Goal: Transaction & Acquisition: Purchase product/service

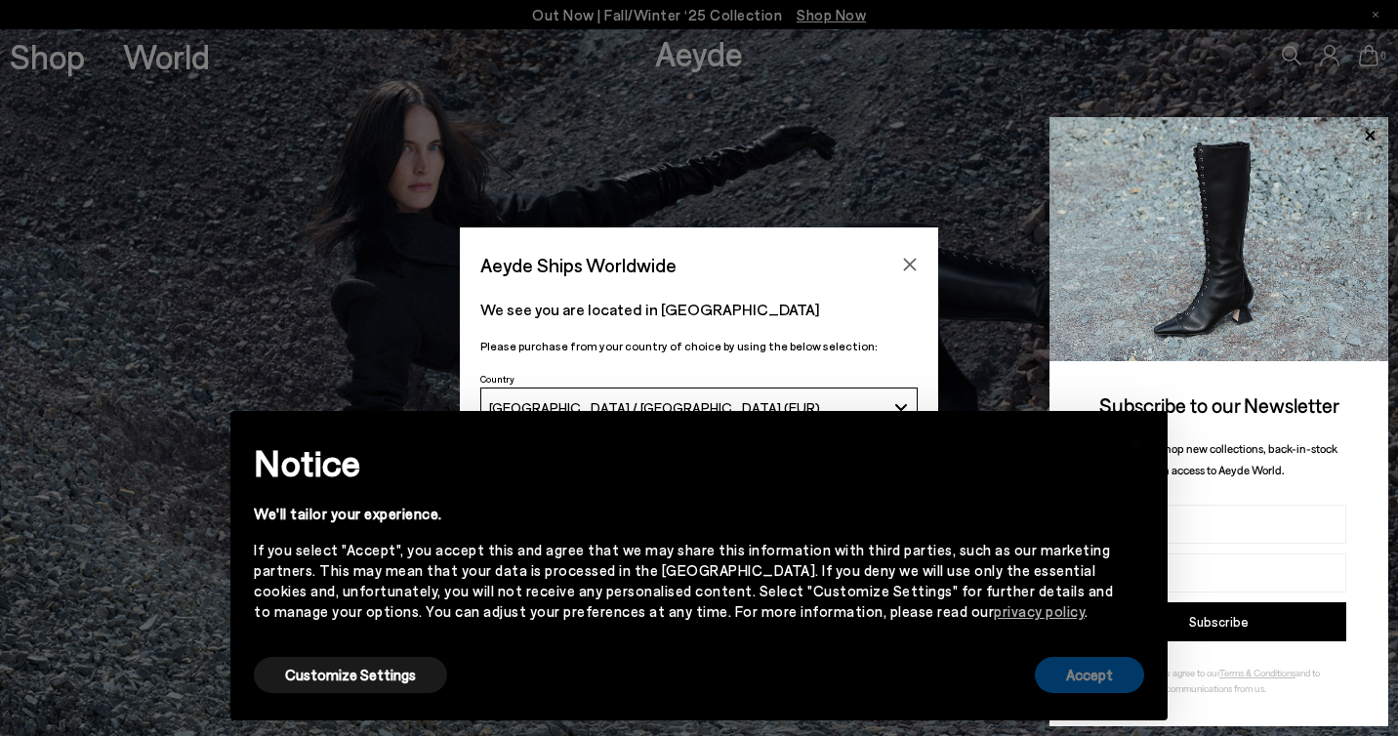
click at [1057, 677] on button "Accept" at bounding box center [1089, 675] width 109 height 36
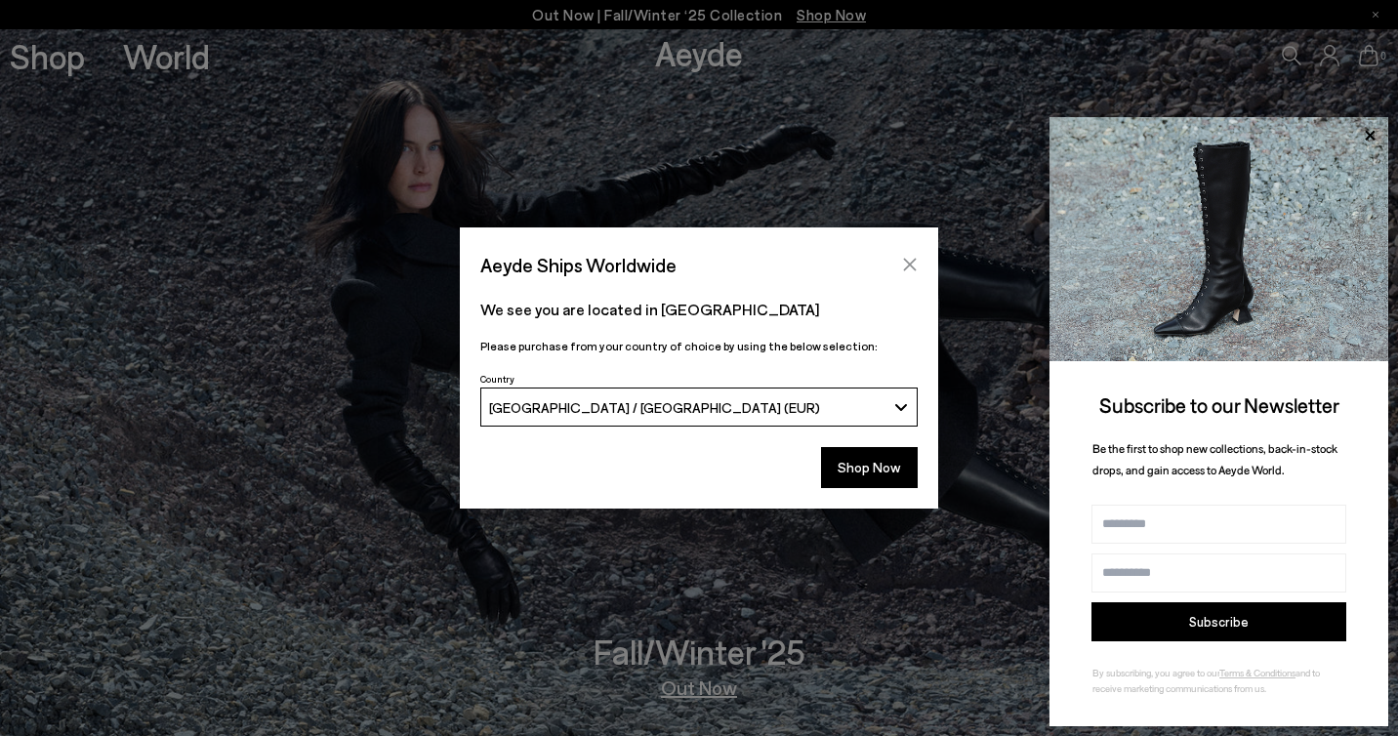
click at [902, 260] on icon "Close" at bounding box center [910, 265] width 16 height 16
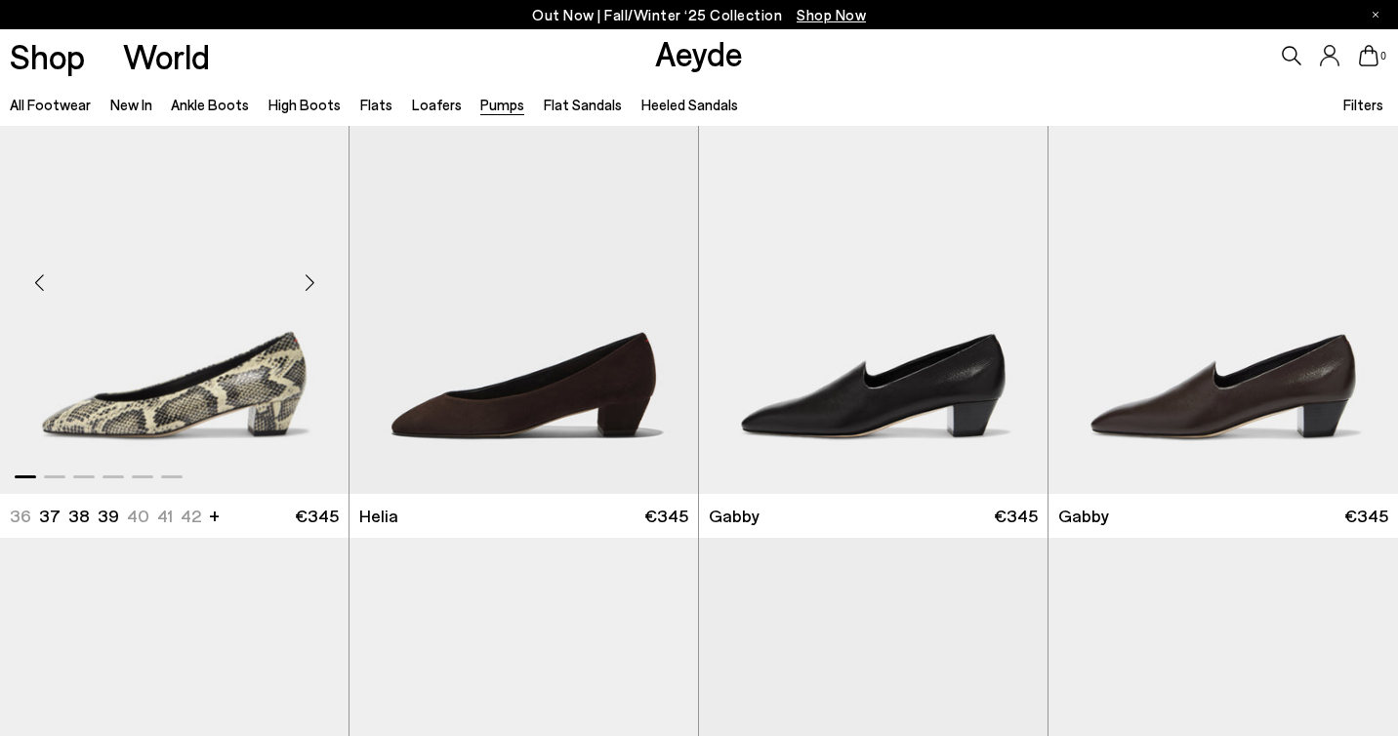
scroll to position [1518, 0]
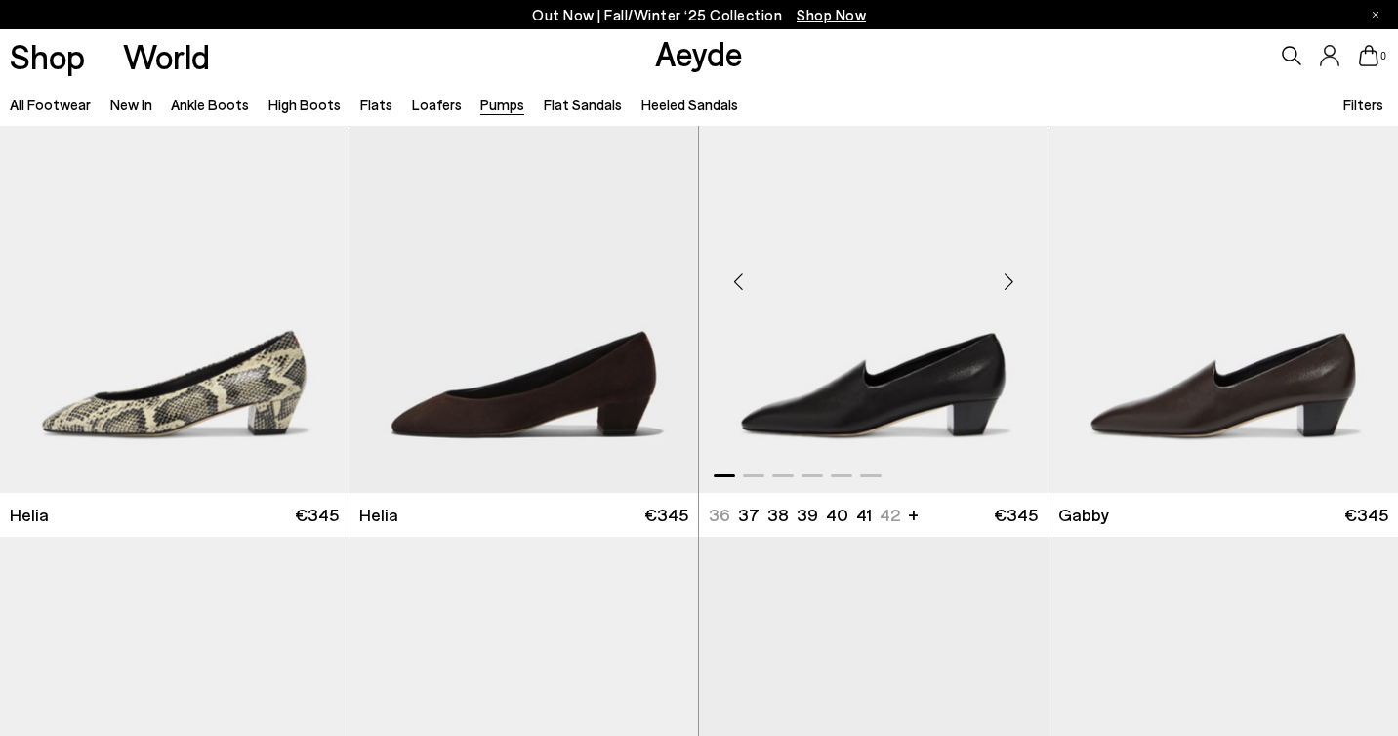
click at [946, 390] on img "1 / 6" at bounding box center [873, 274] width 348 height 438
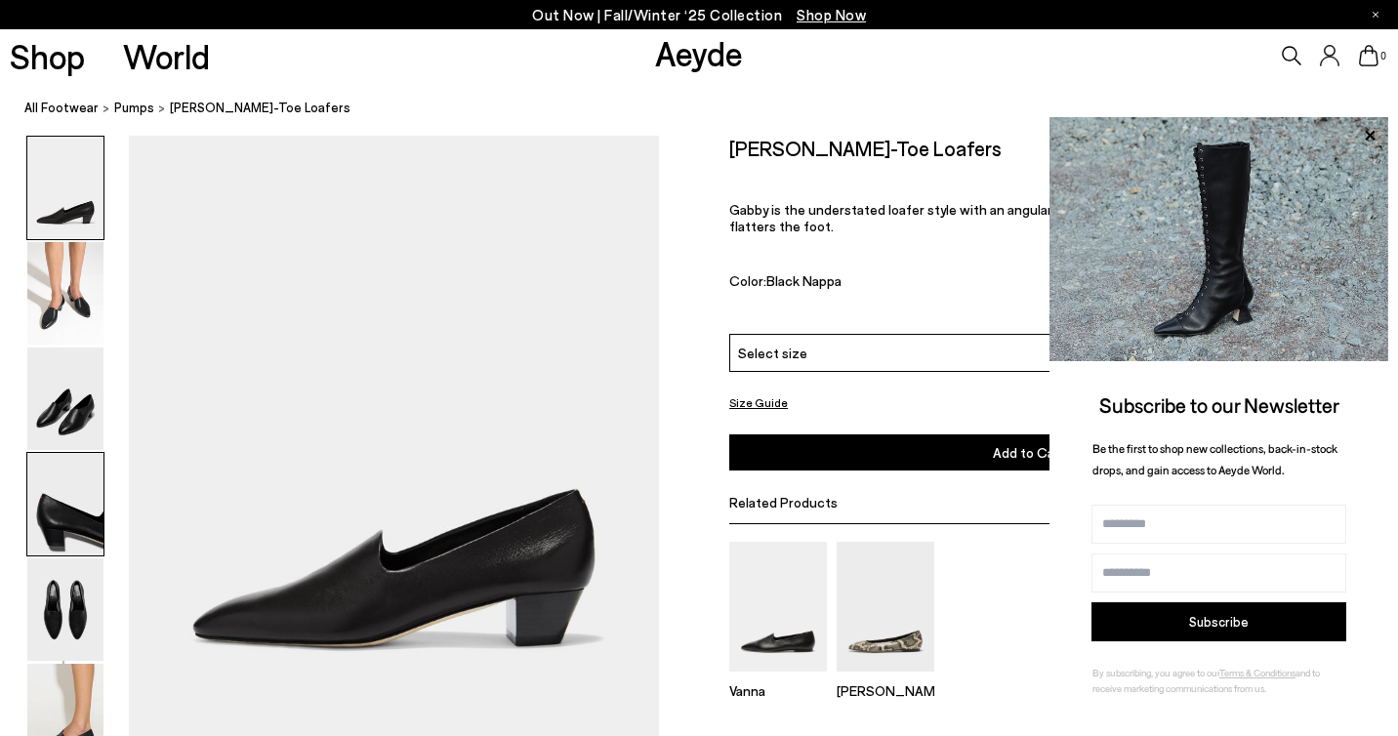
click at [48, 512] on img at bounding box center [65, 504] width 76 height 102
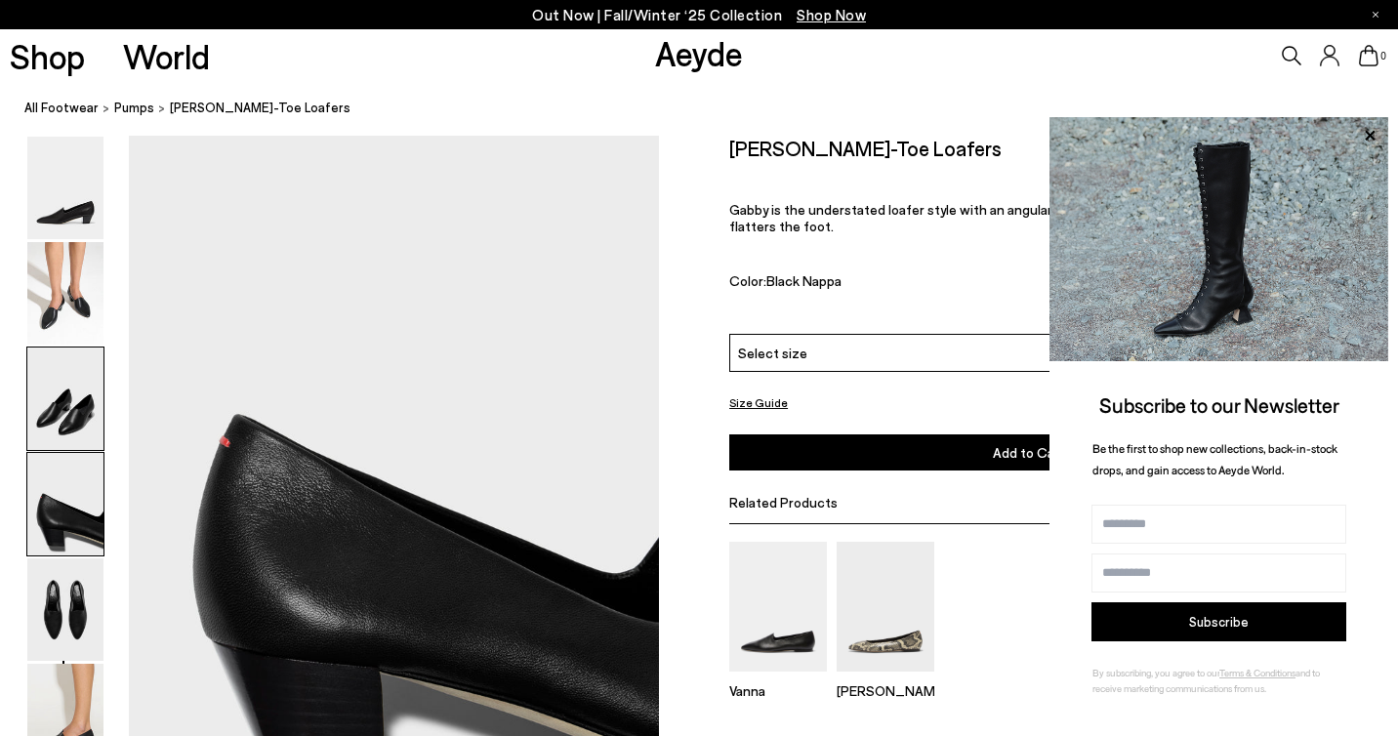
click at [52, 401] on img at bounding box center [65, 398] width 76 height 102
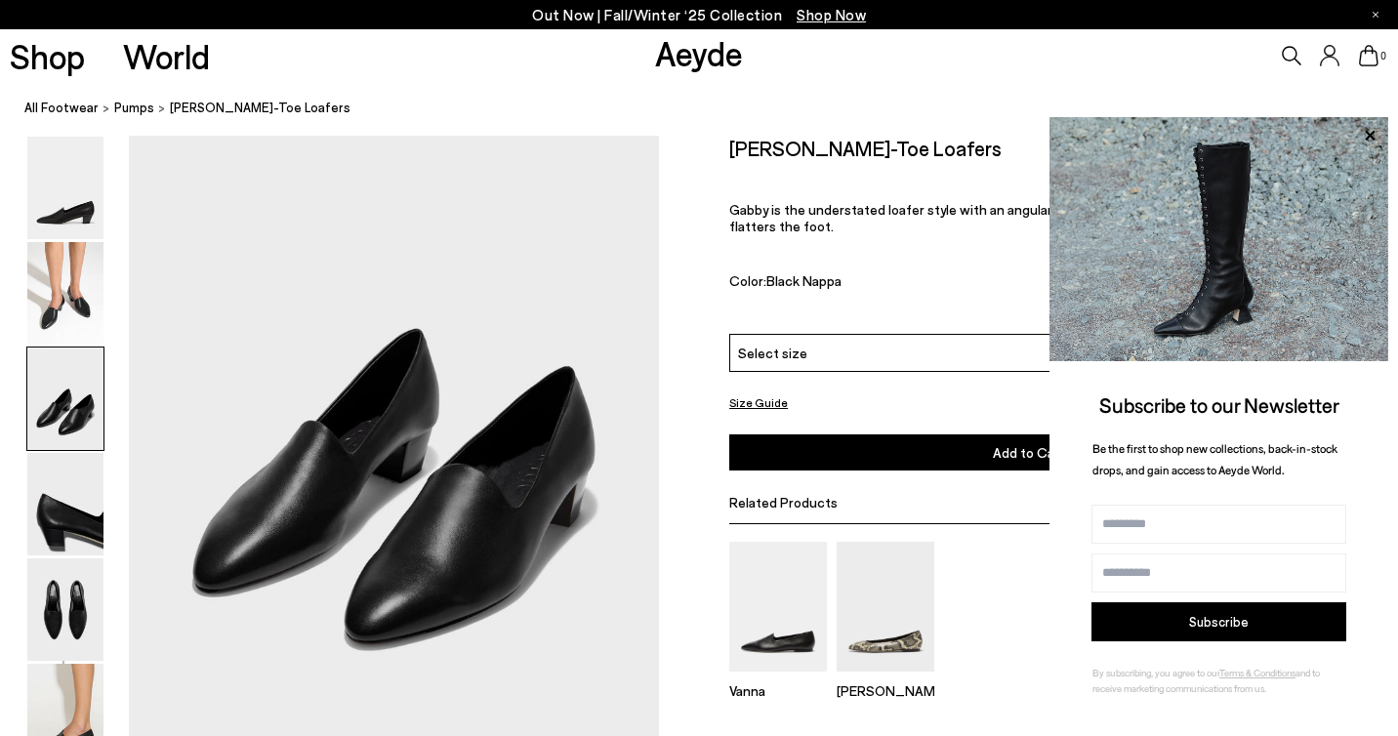
scroll to position [1314, 0]
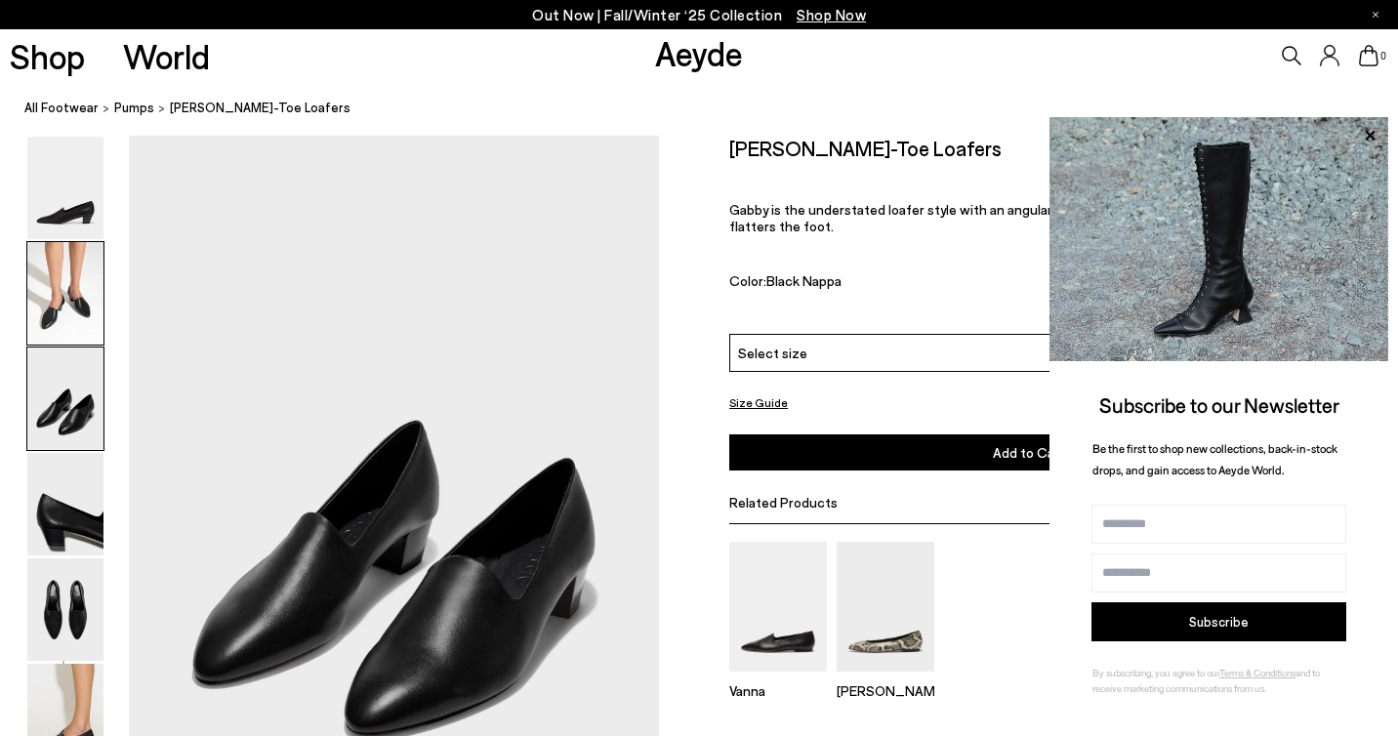
click at [58, 331] on img at bounding box center [65, 293] width 76 height 102
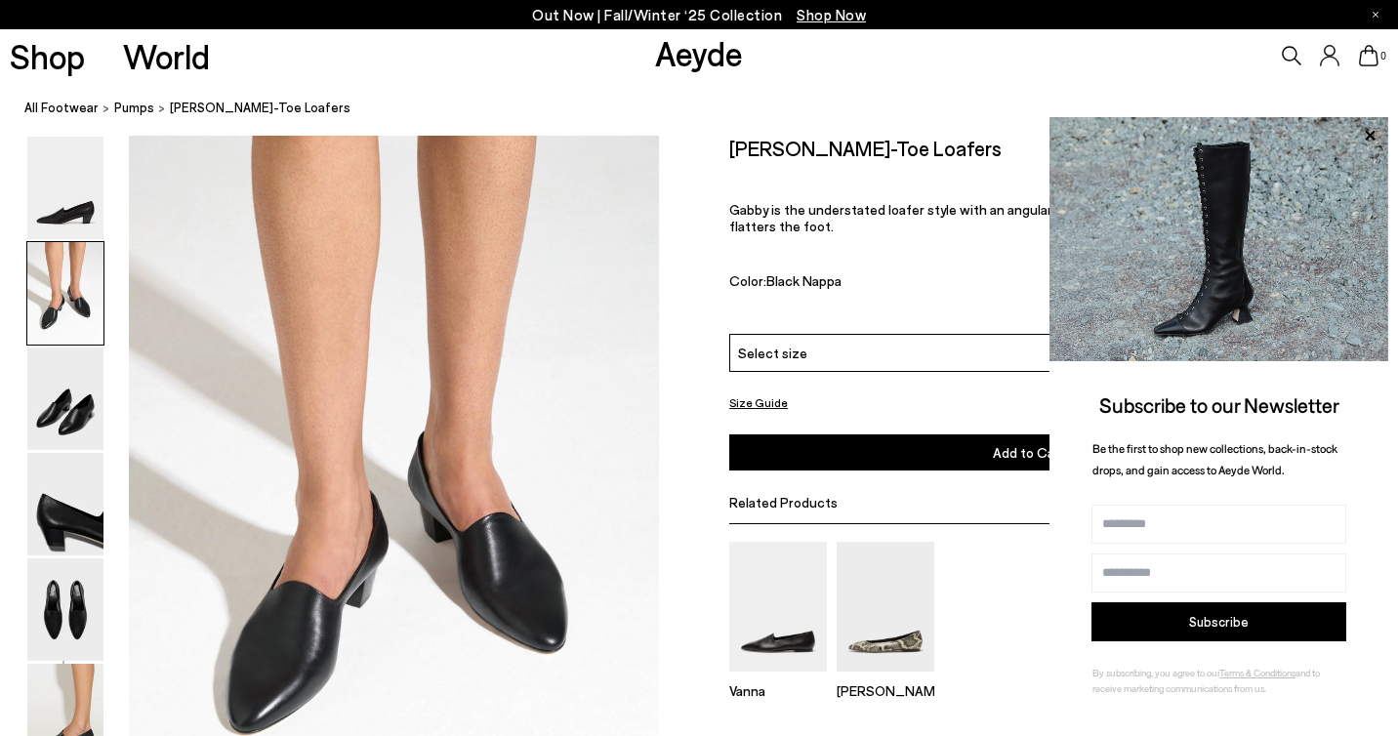
scroll to position [604, 0]
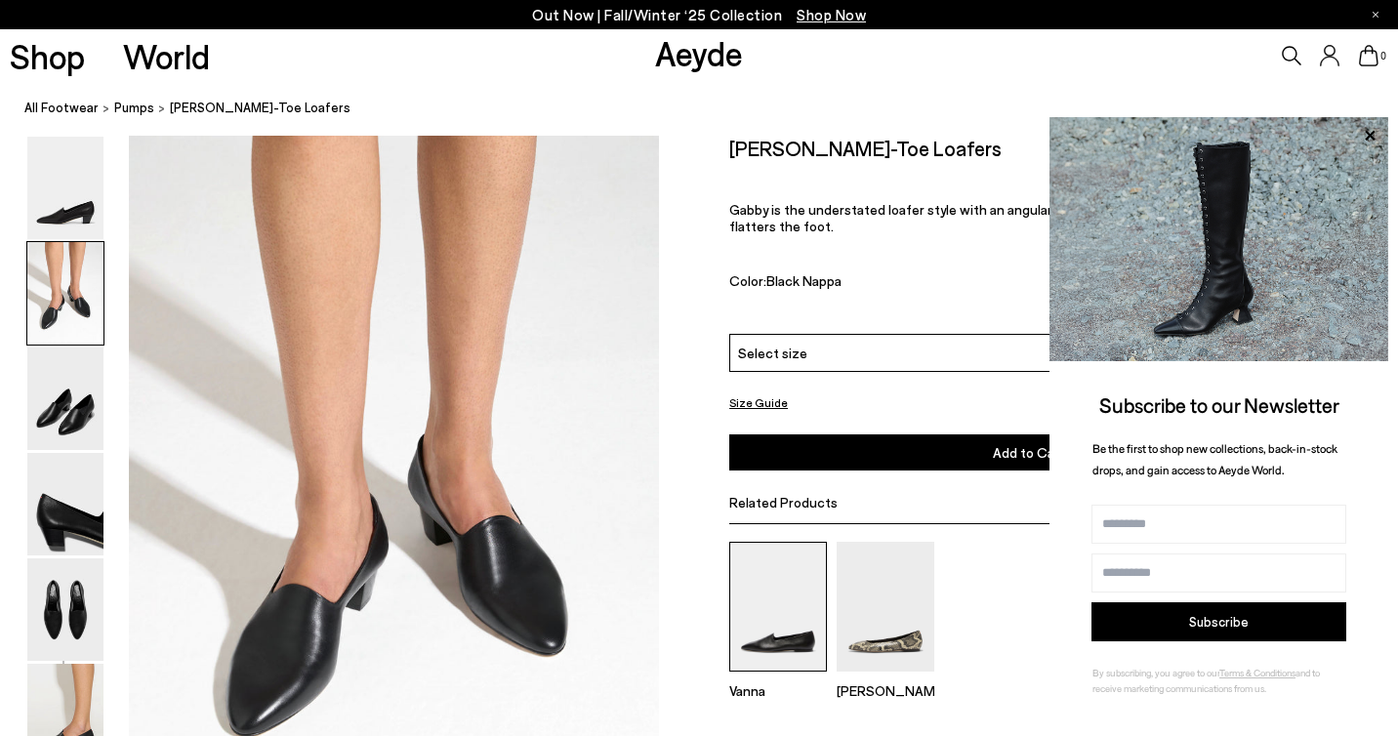
click at [759, 608] on img at bounding box center [778, 606] width 98 height 130
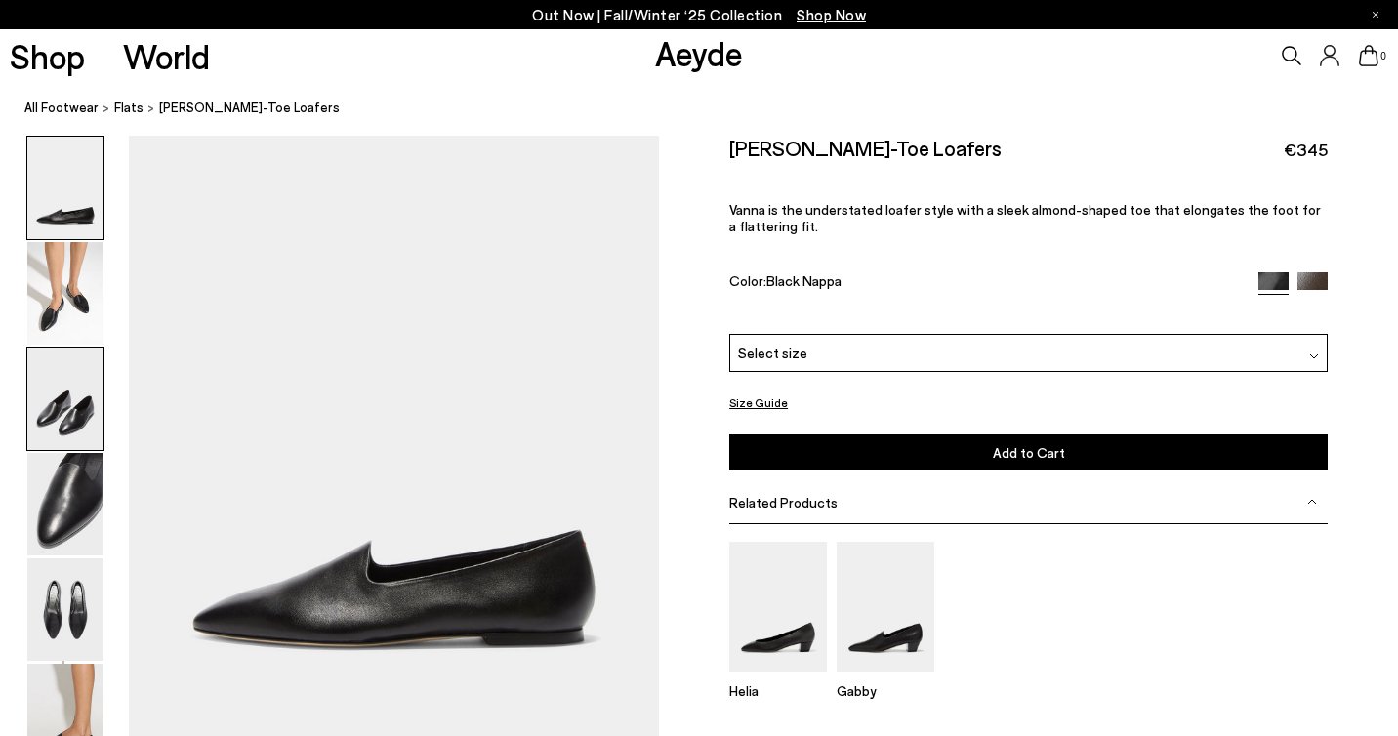
click at [78, 412] on img at bounding box center [65, 398] width 76 height 102
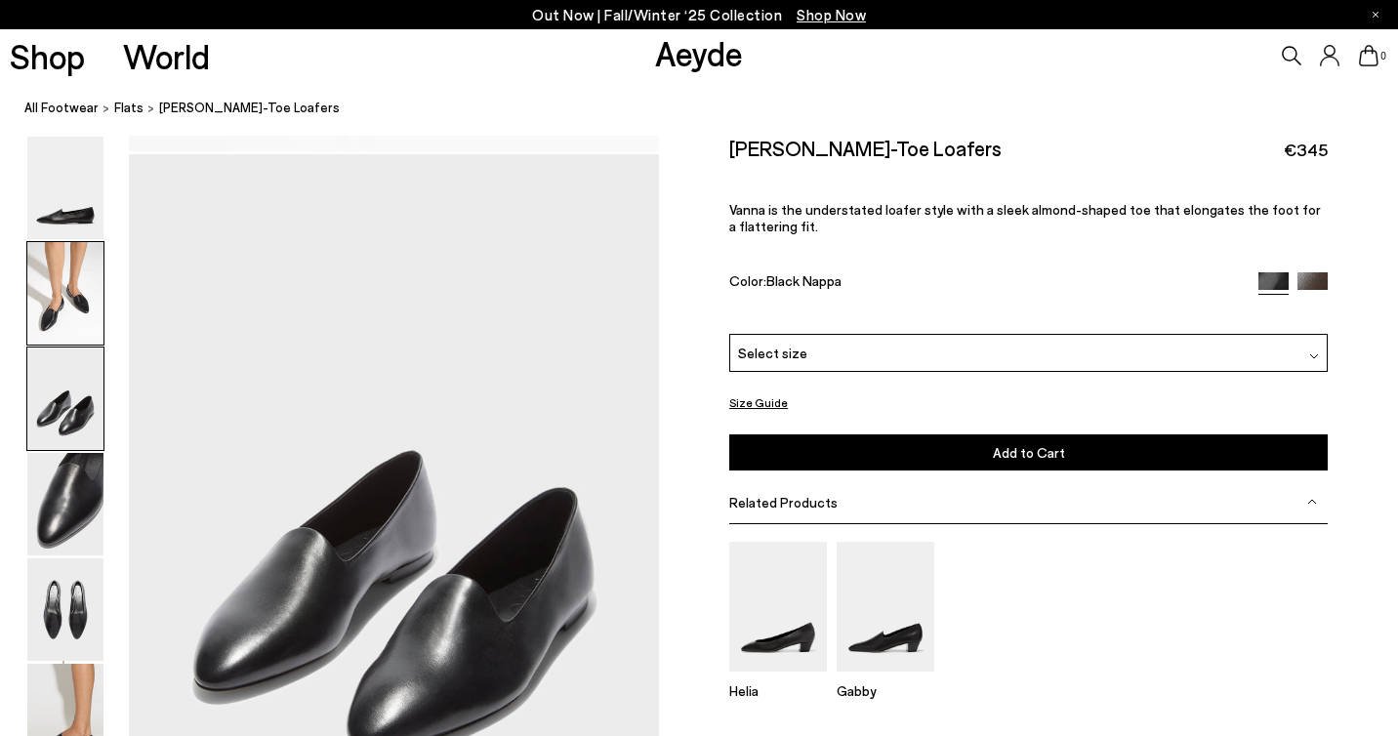
scroll to position [1314, 0]
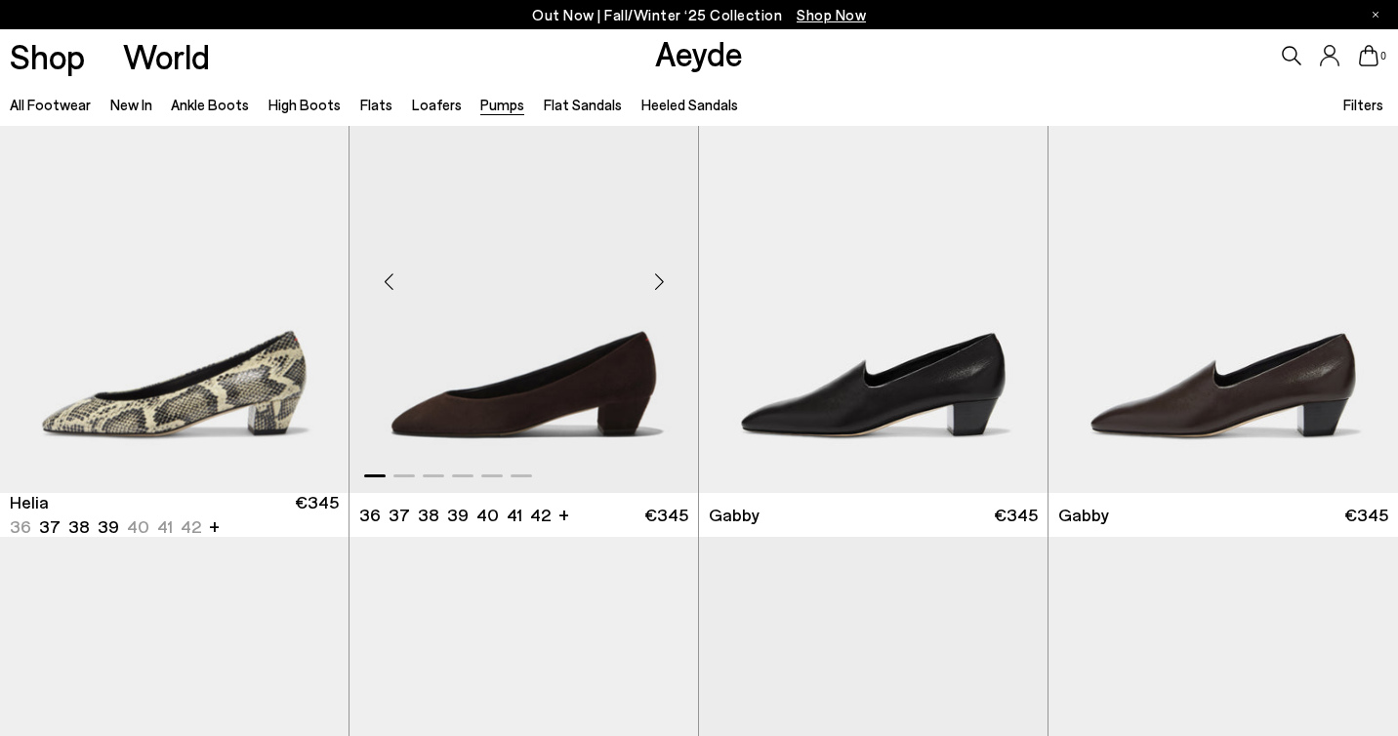
scroll to position [1807, 0]
